Goal: Navigation & Orientation: Find specific page/section

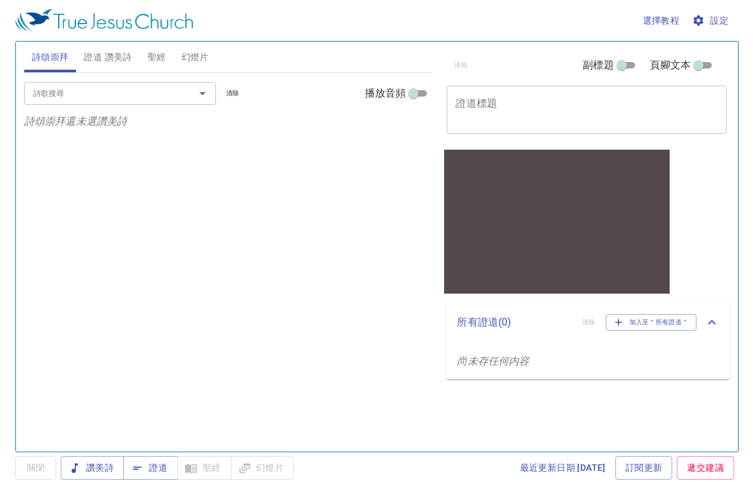
click at [125, 62] on span "證道 讚美詩" at bounding box center [108, 57] width 48 height 16
click at [158, 63] on span "聖經" at bounding box center [157, 57] width 19 height 16
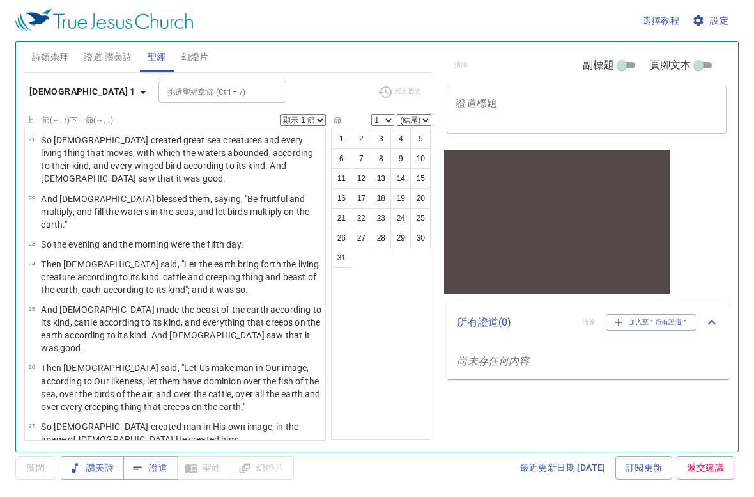
scroll to position [802, 0]
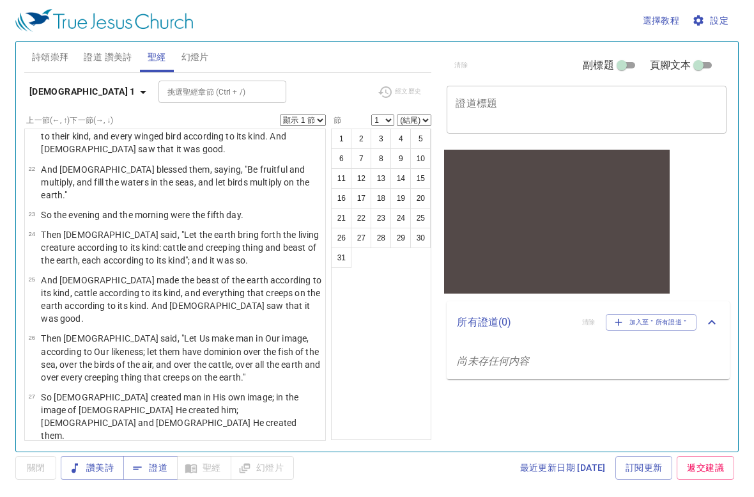
click at [185, 60] on span "幻燈片" at bounding box center [194, 57] width 27 height 16
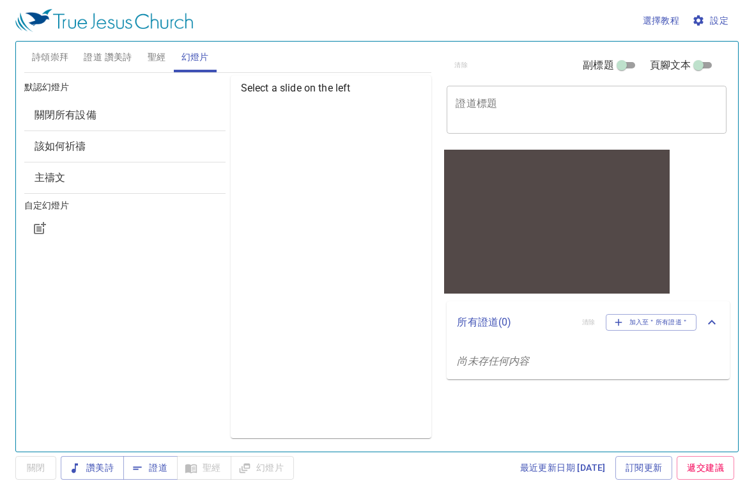
scroll to position [0, 0]
click at [191, 111] on span "關閉所有設備" at bounding box center [125, 114] width 181 height 15
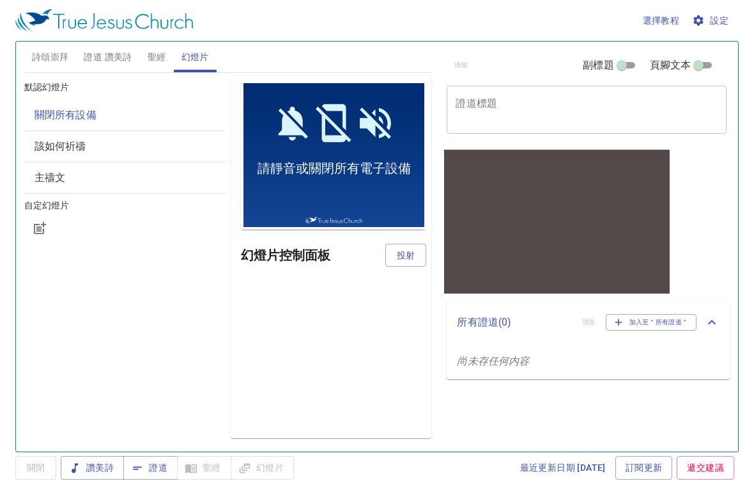
click at [192, 153] on span "該如何祈禱" at bounding box center [125, 146] width 181 height 15
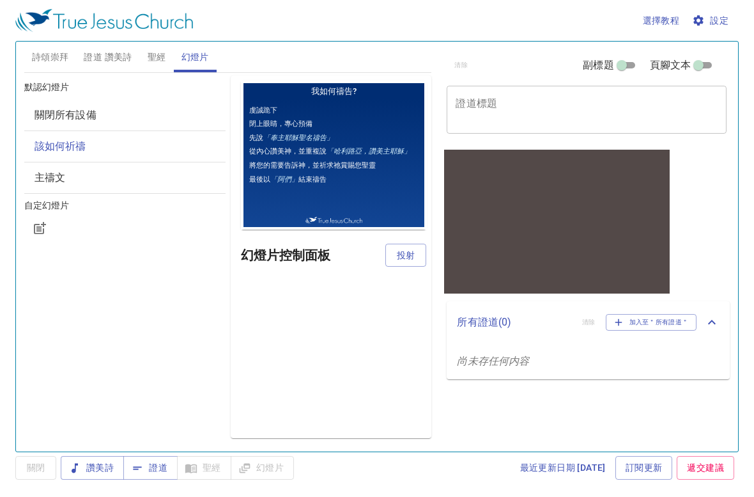
click at [151, 49] on span "聖經" at bounding box center [157, 57] width 19 height 16
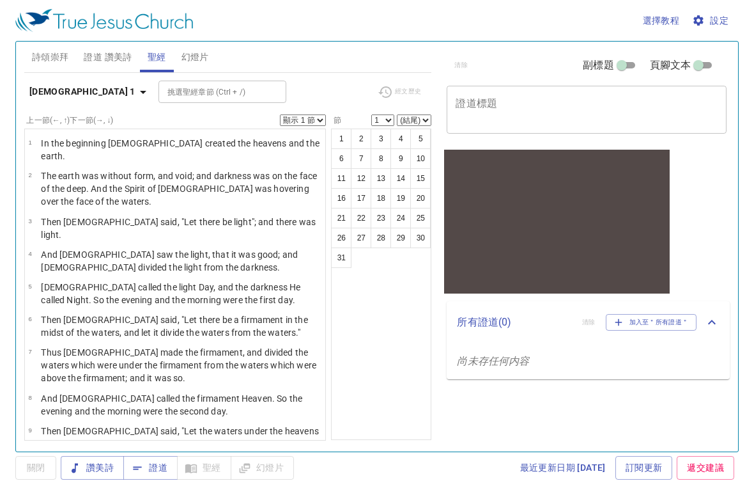
click at [118, 68] on button "證道 讚美詩" at bounding box center [107, 57] width 63 height 31
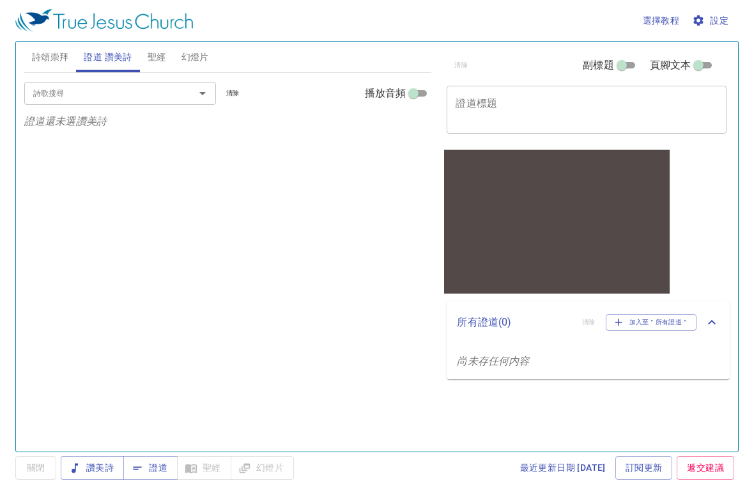
click at [45, 51] on span "詩頌崇拜" at bounding box center [50, 57] width 37 height 16
click at [187, 90] on div at bounding box center [193, 93] width 33 height 18
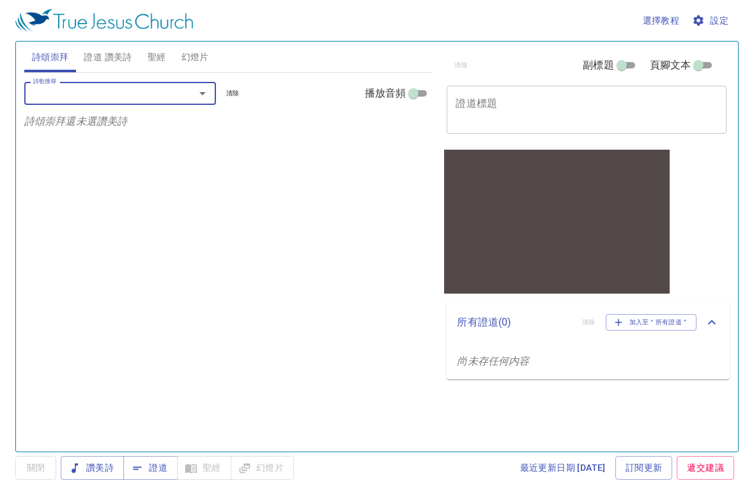
type input "h"
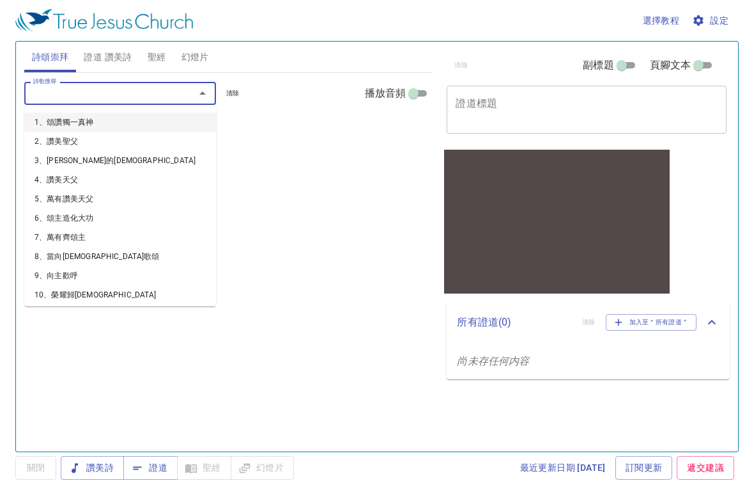
click at [158, 471] on span "證道" at bounding box center [151, 467] width 34 height 16
